Goal: Task Accomplishment & Management: Manage account settings

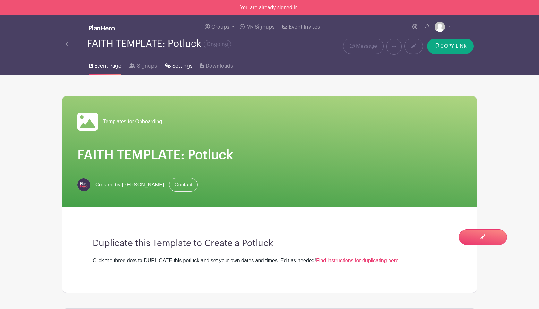
click at [182, 68] on span "Settings" at bounding box center [182, 66] width 20 height 8
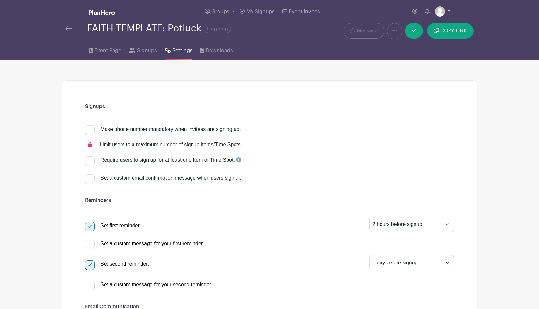
click at [437, 12] on img at bounding box center [440, 11] width 10 height 10
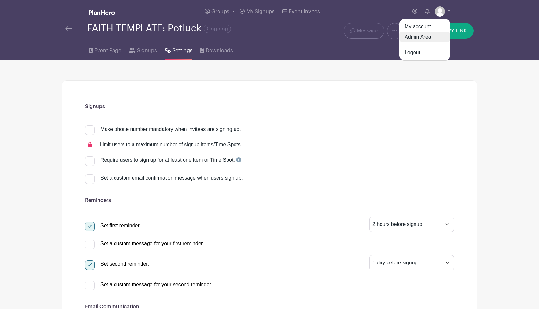
click at [424, 36] on link "Admin Area" at bounding box center [425, 37] width 51 height 10
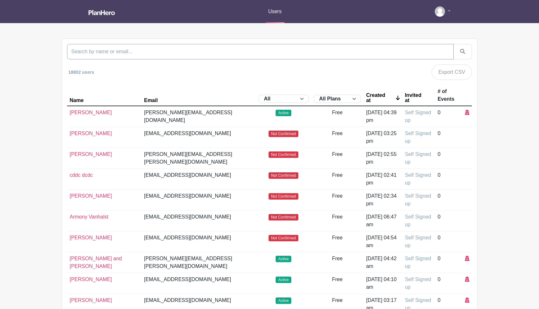
click at [146, 55] on input "search" at bounding box center [260, 51] width 387 height 15
type input "[PERSON_NAME][EMAIL_ADDRESS][DOMAIN_NAME]"
click at [454, 44] on button "submit" at bounding box center [463, 51] width 19 height 15
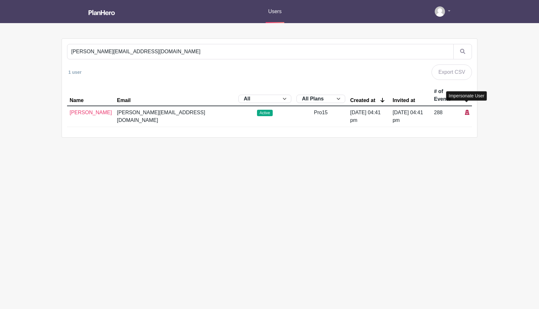
click at [468, 110] on icon at bounding box center [467, 112] width 4 height 5
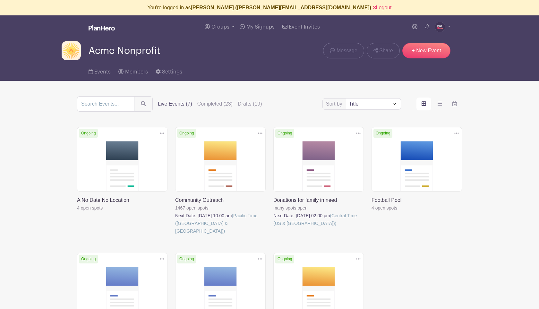
click at [77, 212] on link at bounding box center [77, 212] width 0 height 0
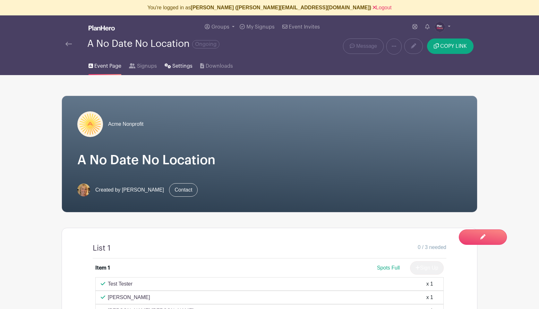
click at [188, 68] on span "Settings" at bounding box center [182, 66] width 20 height 8
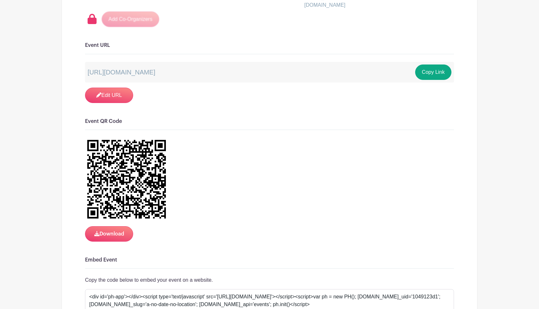
scroll to position [724, 0]
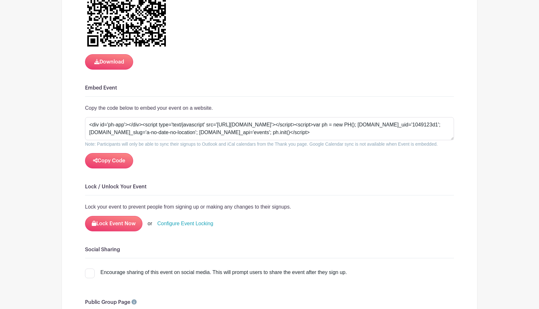
click at [195, 220] on link "Configure Event Locking" at bounding box center [185, 224] width 56 height 8
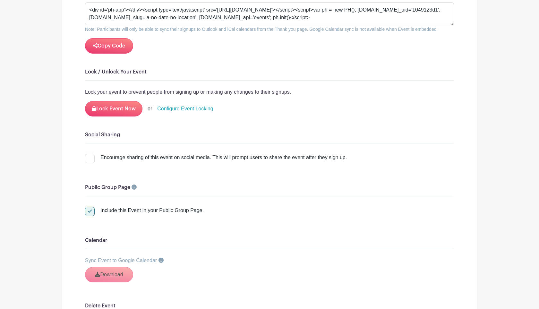
scroll to position [744, 0]
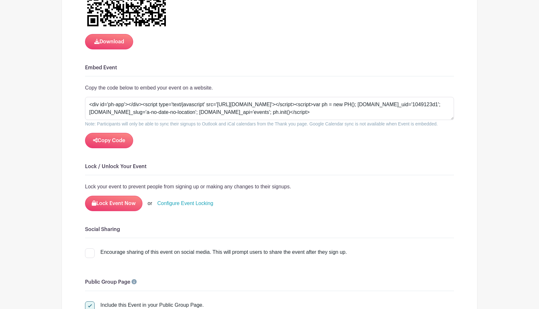
click at [188, 200] on link "Configure Event Locking" at bounding box center [185, 204] width 56 height 8
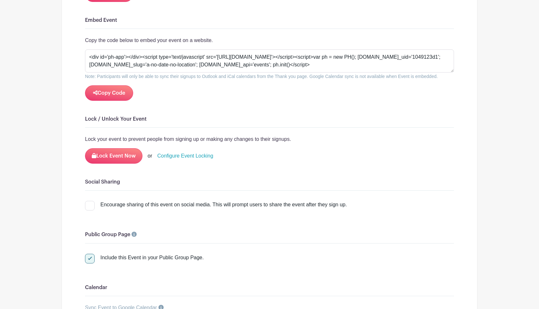
scroll to position [792, 0]
click at [193, 152] on link "Configure Event Locking" at bounding box center [185, 156] width 56 height 8
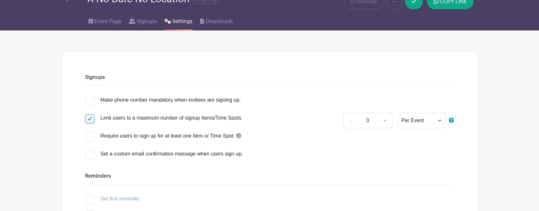
scroll to position [0, 0]
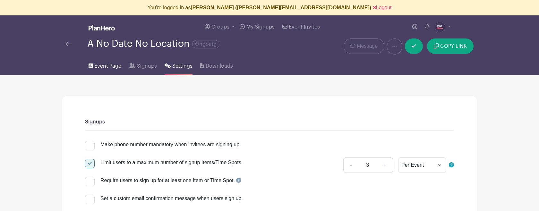
click at [106, 66] on span "Event Page" at bounding box center [107, 66] width 27 height 8
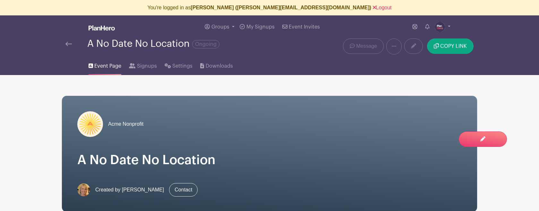
click at [68, 46] on img at bounding box center [68, 44] width 6 height 4
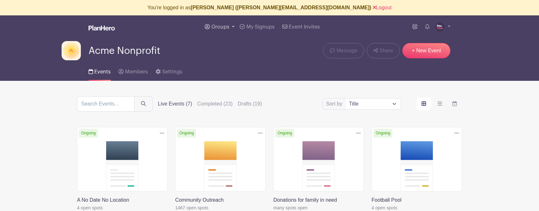
click at [228, 29] on span "Groups" at bounding box center [221, 26] width 18 height 5
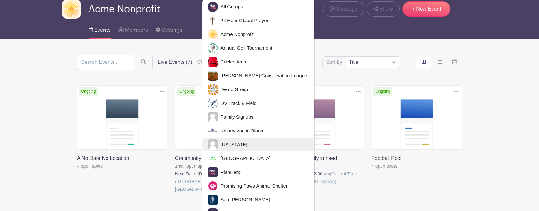
scroll to position [44, 0]
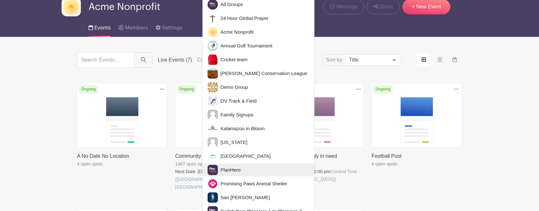
click at [240, 172] on span "PlanHero" at bounding box center [229, 170] width 23 height 7
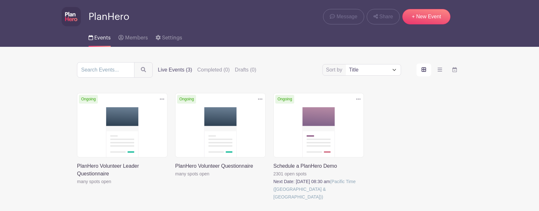
scroll to position [41, 0]
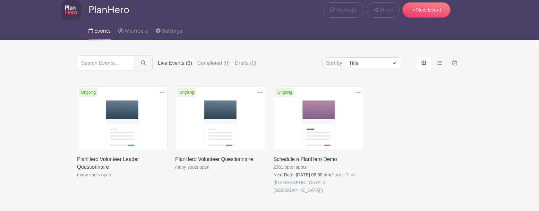
click at [274, 194] on link at bounding box center [274, 194] width 0 height 0
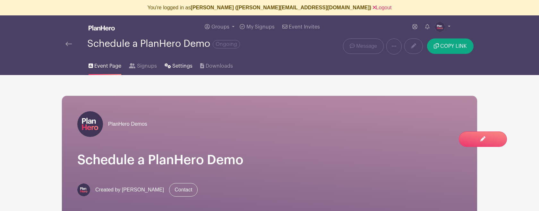
click at [186, 71] on link "Settings" at bounding box center [179, 65] width 28 height 21
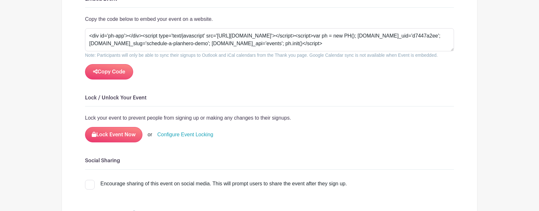
scroll to position [1024, 0]
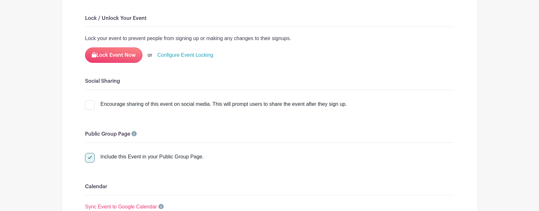
click at [183, 51] on link "Configure Event Locking" at bounding box center [185, 55] width 56 height 8
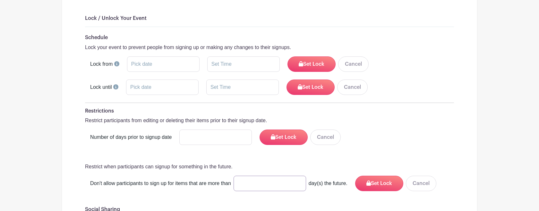
click at [263, 176] on input "number" at bounding box center [270, 183] width 73 height 15
click at [262, 149] on div "Restrictions Restrict participants from editing or deleting their items prior t…" at bounding box center [269, 149] width 369 height 83
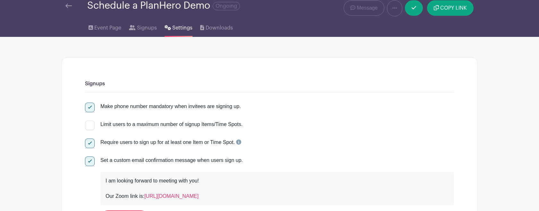
scroll to position [0, 0]
